Goal: Task Accomplishment & Management: Manage account settings

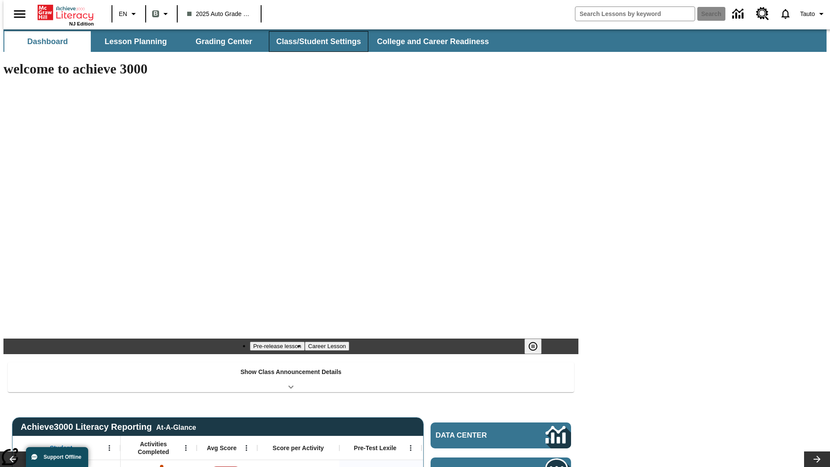
click at [314, 41] on button "Class/Student Settings" at bounding box center [318, 41] width 99 height 21
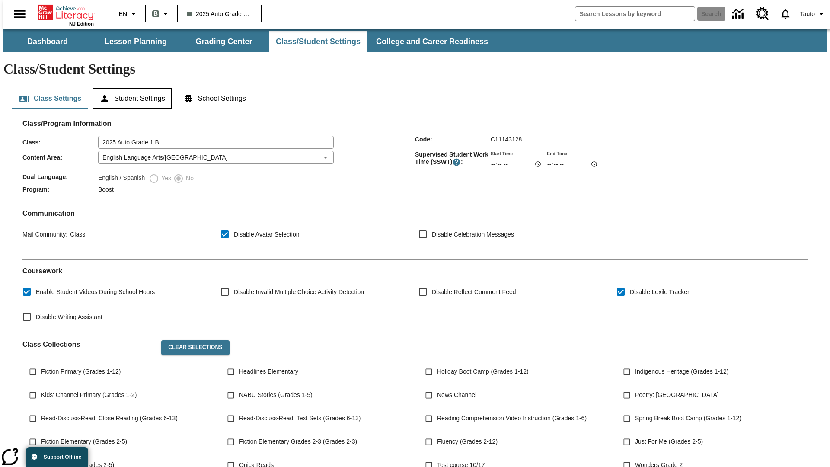
click at [130, 88] on button "Student Settings" at bounding box center [131, 98] width 79 height 21
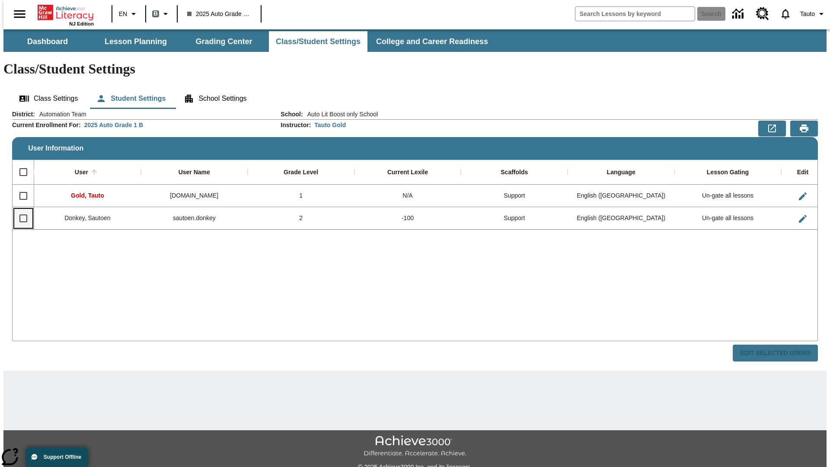
click at [19, 209] on input "Select row" at bounding box center [23, 218] width 18 height 18
checkbox input "true"
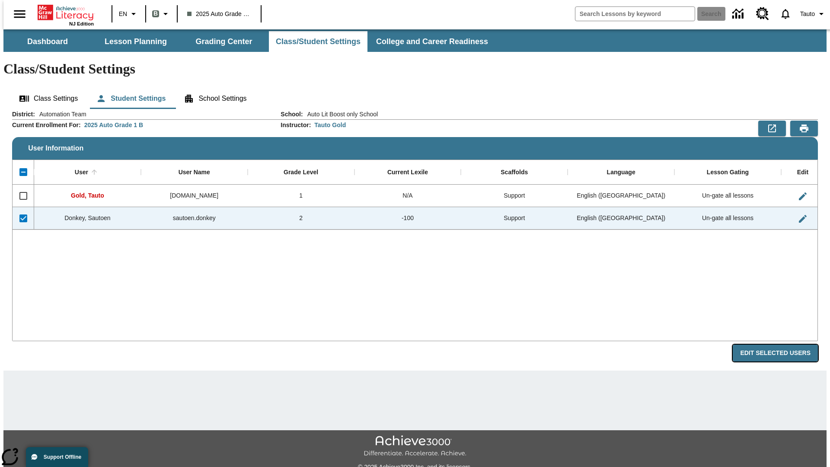
click at [782, 344] on button "Edit Selected Users" at bounding box center [774, 352] width 85 height 17
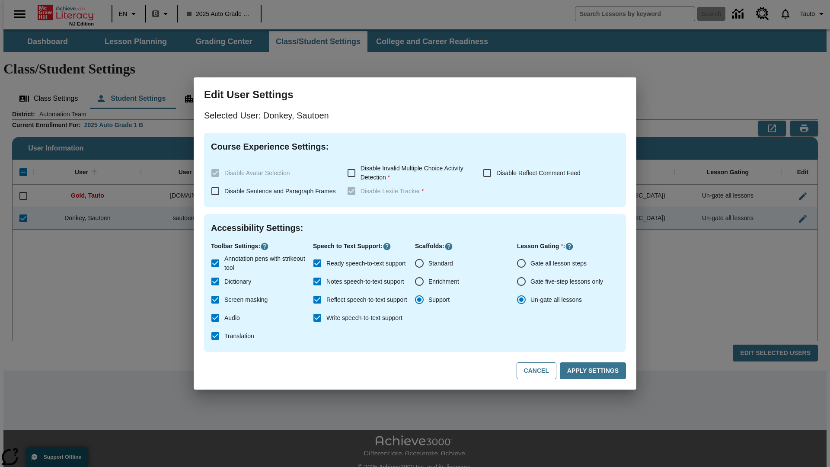
click at [521, 263] on input "Gate all lesson steps" at bounding box center [521, 263] width 18 height 18
radio input "true"
click at [594, 371] on button "Apply Settings" at bounding box center [592, 370] width 66 height 17
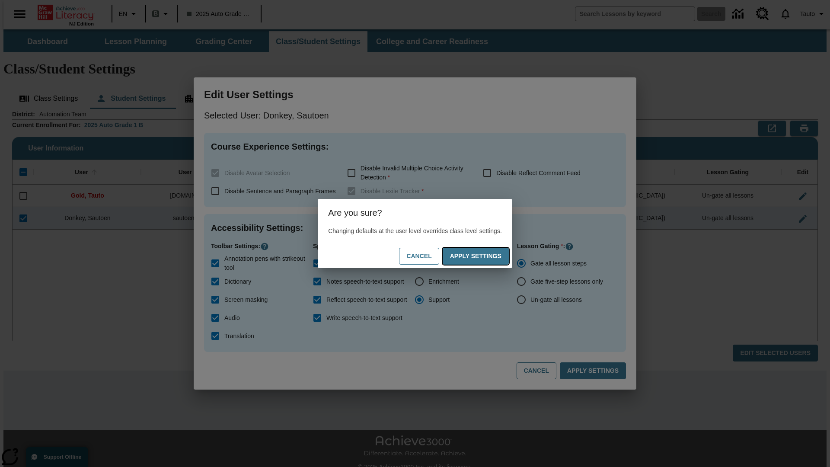
click at [484, 256] on button "Apply Settings" at bounding box center [475, 256] width 66 height 17
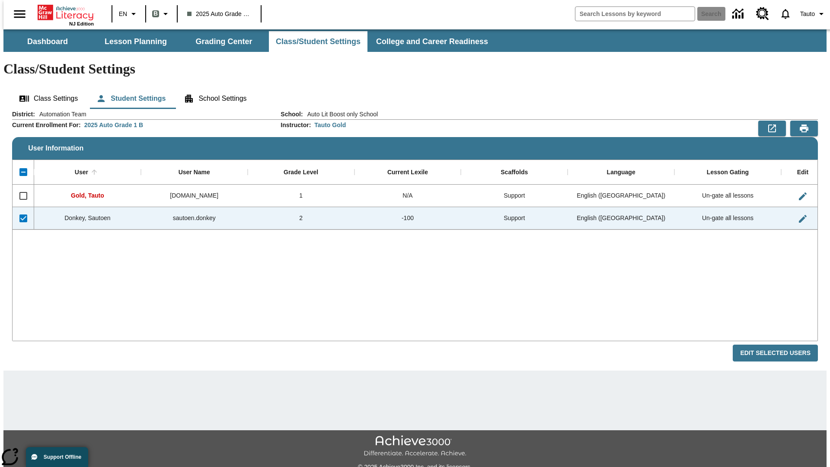
checkbox input "false"
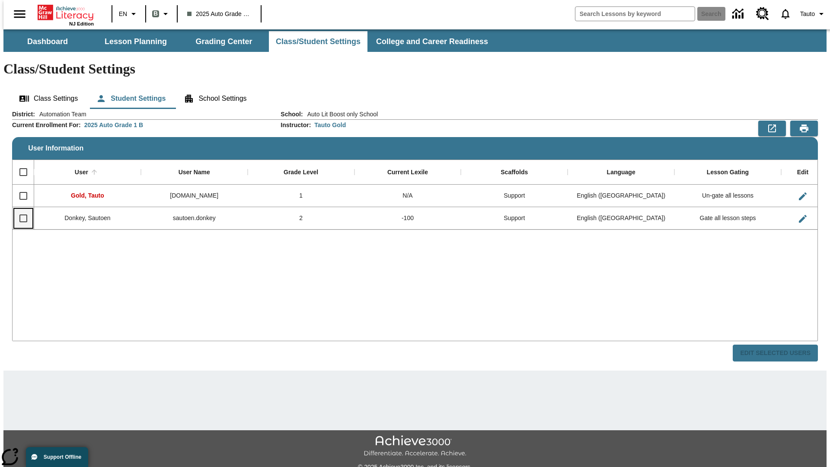
click at [19, 209] on input "Select row" at bounding box center [23, 218] width 18 height 18
checkbox input "true"
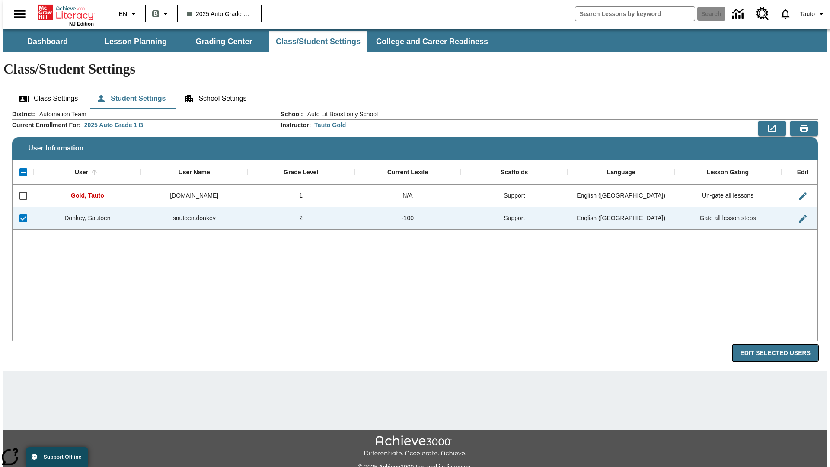
click at [782, 344] on button "Edit Selected Users" at bounding box center [774, 352] width 85 height 17
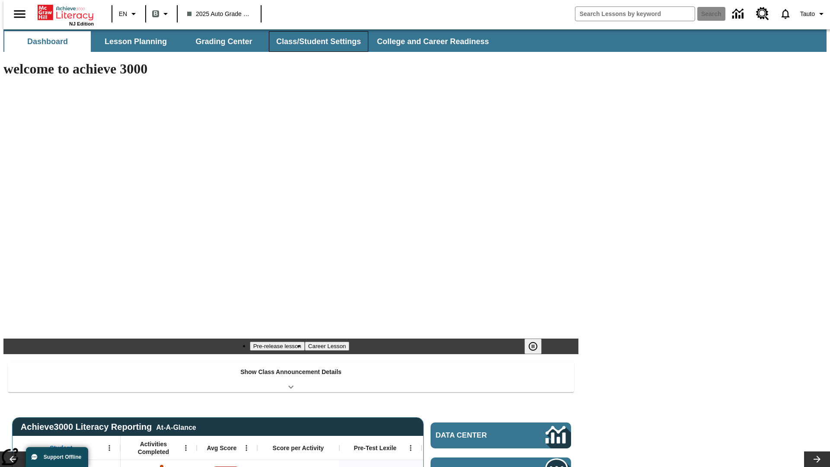
click at [314, 41] on button "Class/Student Settings" at bounding box center [318, 41] width 99 height 21
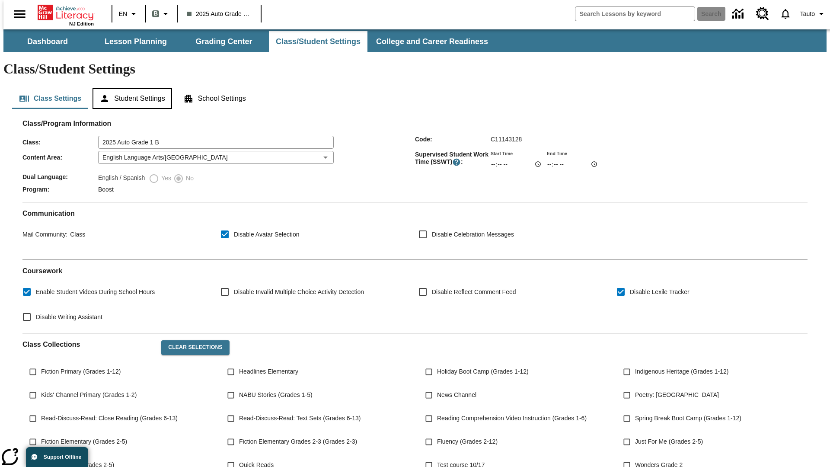
click at [130, 88] on button "Student Settings" at bounding box center [131, 98] width 79 height 21
